Goal: Information Seeking & Learning: Learn about a topic

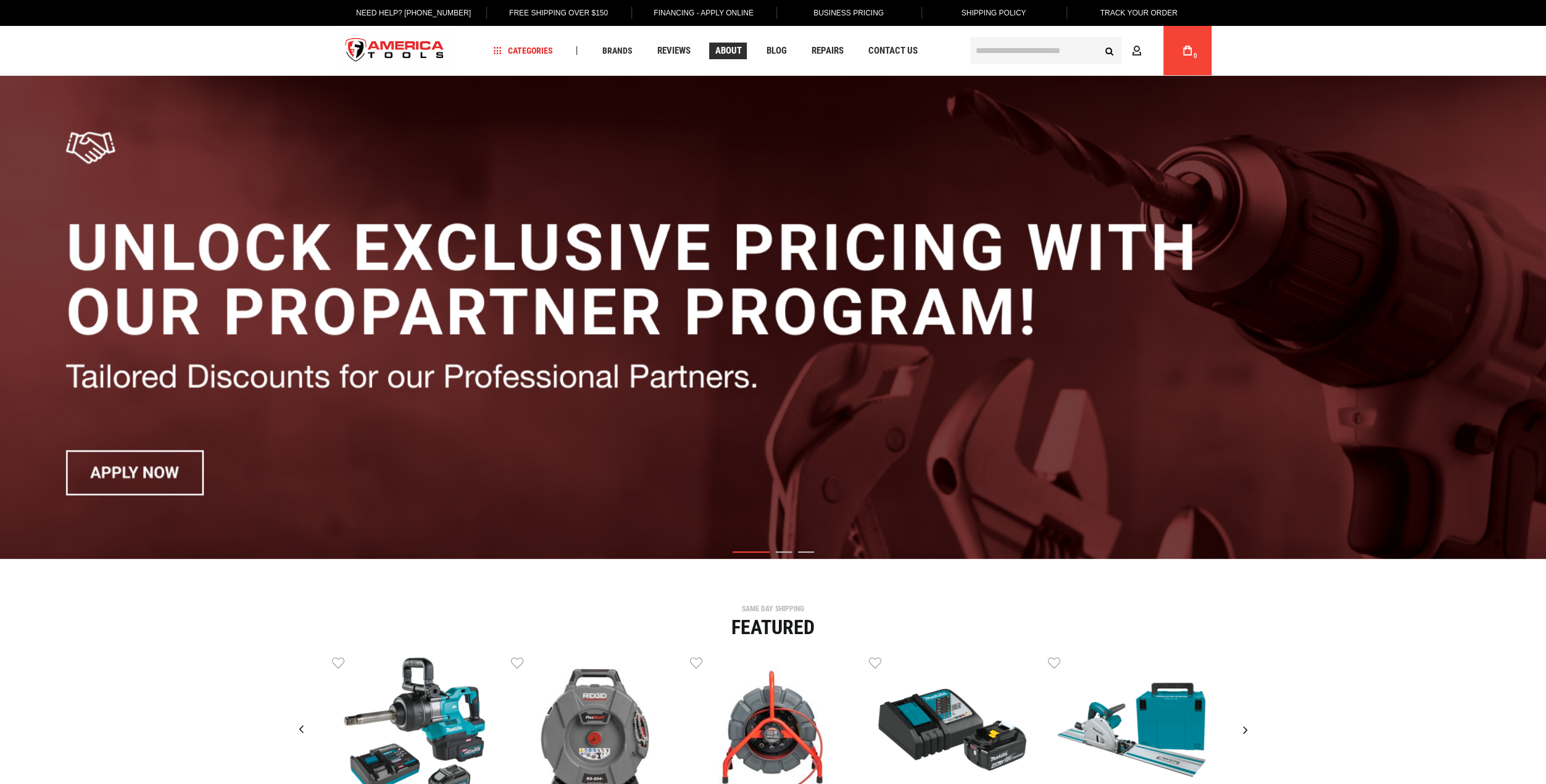
click at [724, 51] on span "About" at bounding box center [728, 51] width 27 height 9
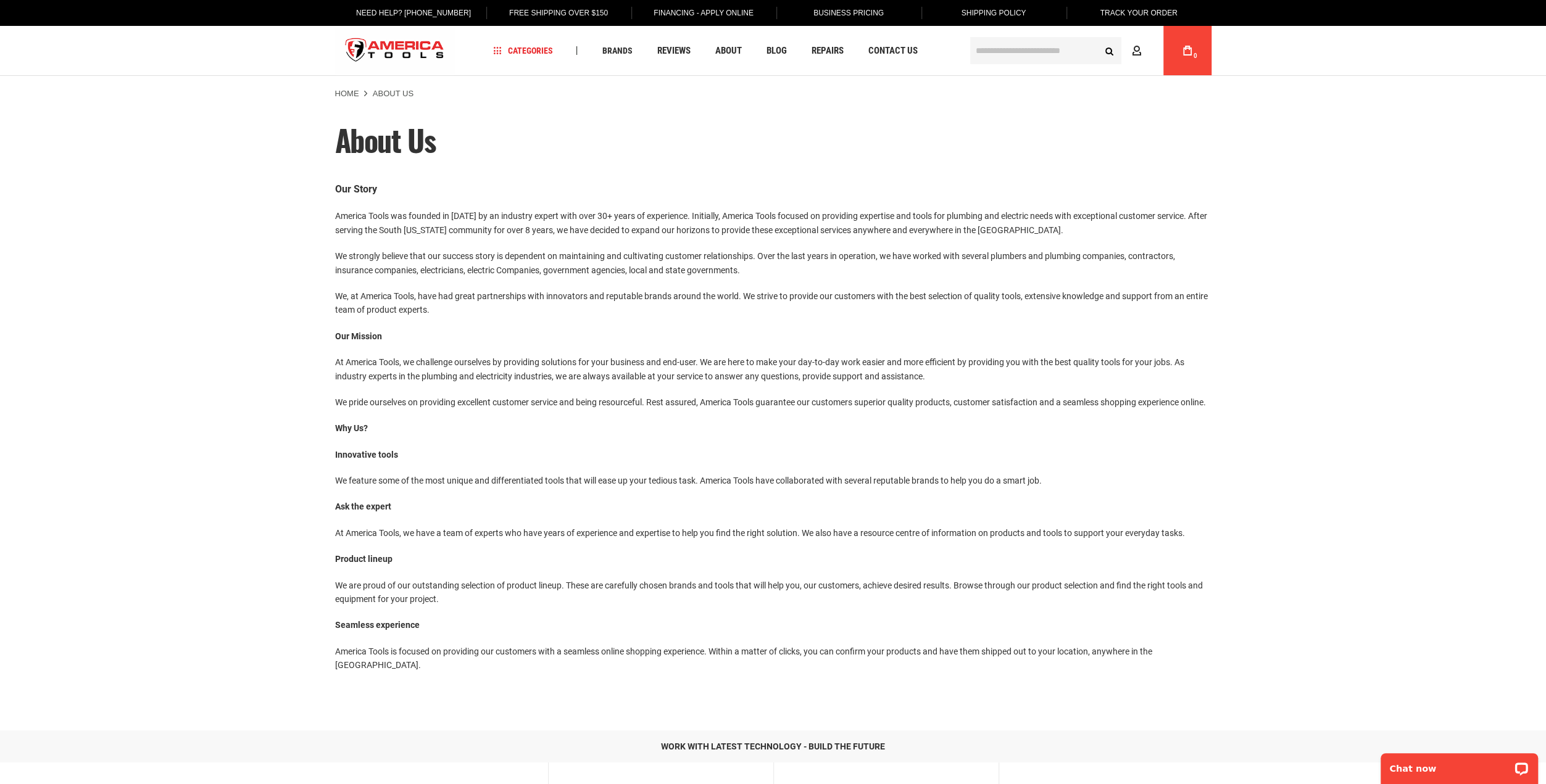
drag, startPoint x: 336, startPoint y: 214, endPoint x: 471, endPoint y: 319, distance: 171.0
click at [470, 318] on div "Our Story America Tools was founded in [DATE] by an industry expert with over 3…" at bounding box center [773, 427] width 876 height 491
copy div "America Tools was founded in [DATE] by an industry expert with over 30+ years o…"
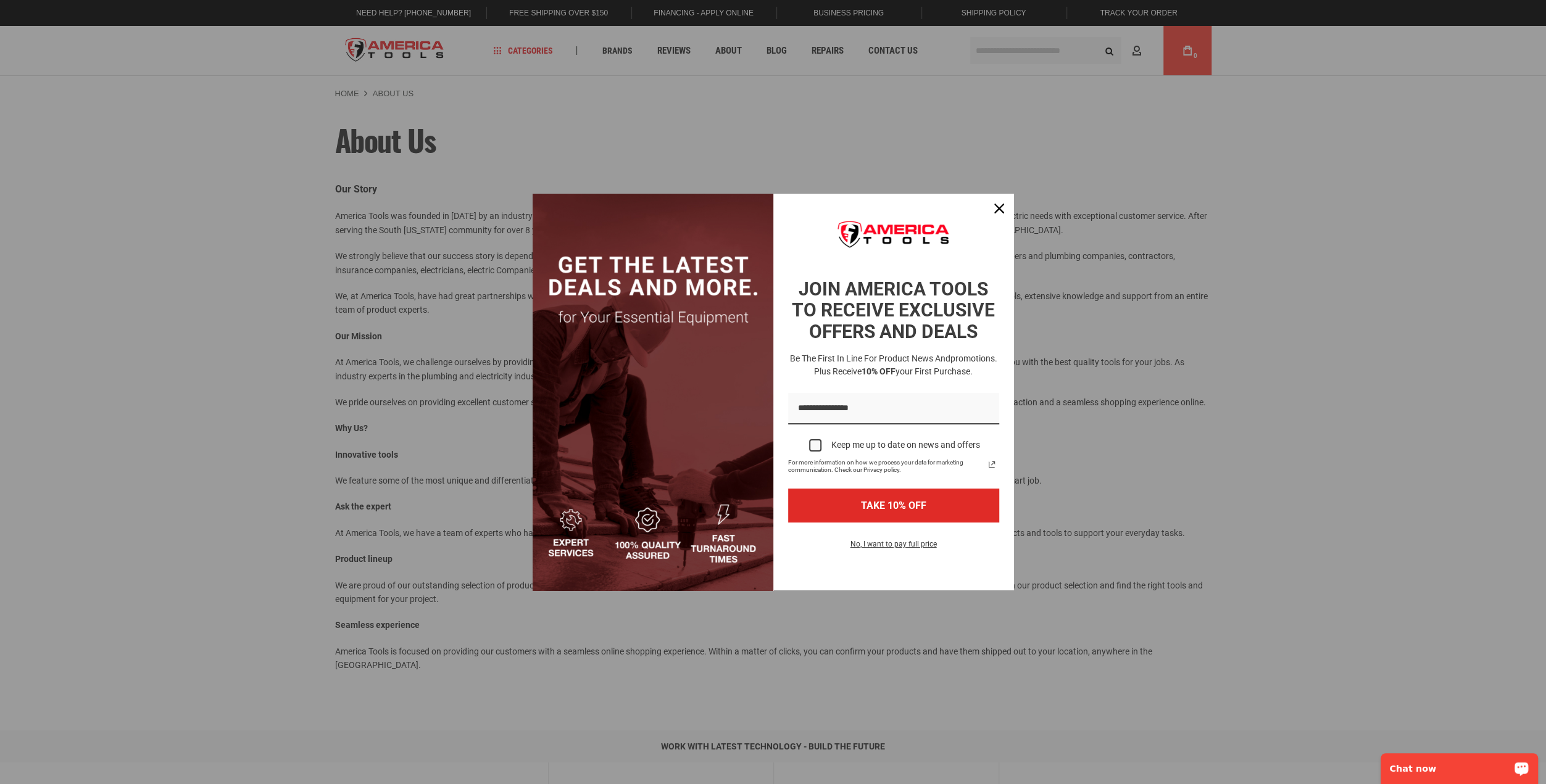
click at [536, 676] on div "Marketing offer form" at bounding box center [773, 392] width 1546 height 784
